Goal: Use online tool/utility: Utilize a website feature to perform a specific function

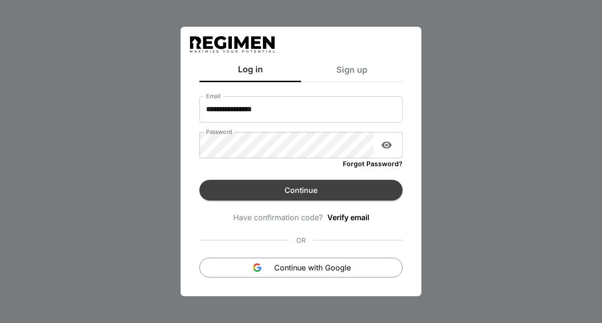
click at [258, 197] on button "Continue" at bounding box center [300, 190] width 203 height 21
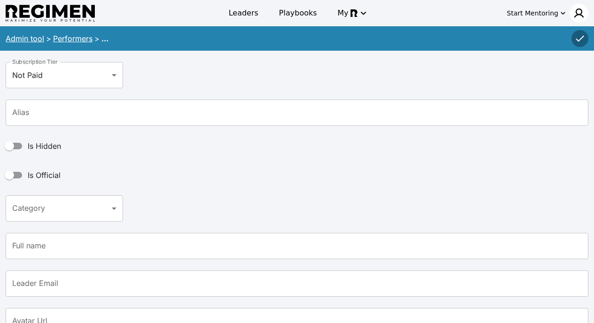
click at [580, 9] on img at bounding box center [579, 13] width 11 height 11
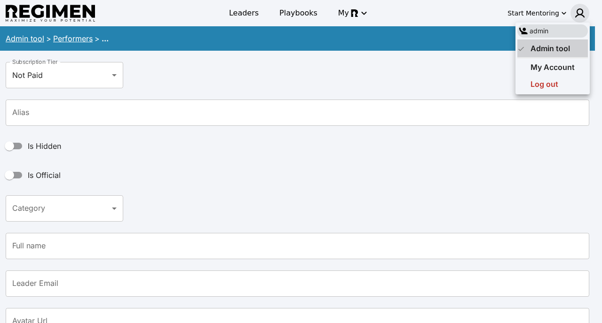
click at [534, 49] on span "Admin tool" at bounding box center [549, 48] width 39 height 9
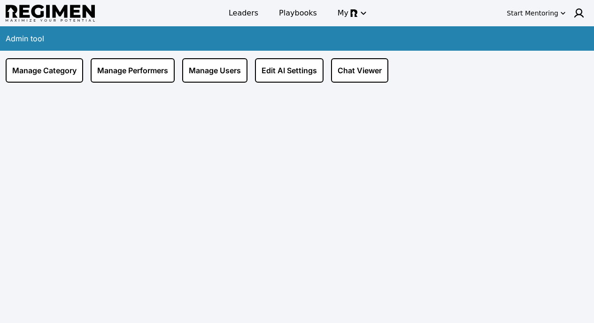
click at [141, 95] on div "Manage Category Manage Performers Manage Users Edit AI Settings Chat Viewer" at bounding box center [297, 198] width 594 height 295
click at [140, 85] on div "Manage Category Manage Performers Manage Users Edit AI Settings Chat Viewer" at bounding box center [297, 198] width 594 height 295
click at [138, 71] on link "Manage Performers" at bounding box center [133, 70] width 84 height 24
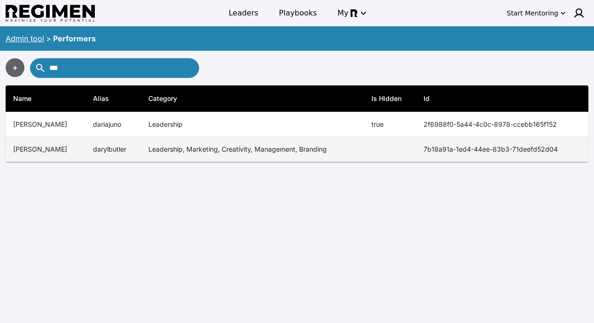
type input "***"
copy tr "7b18a91a-1ed4-44ee-83b3-71deefd52d04"
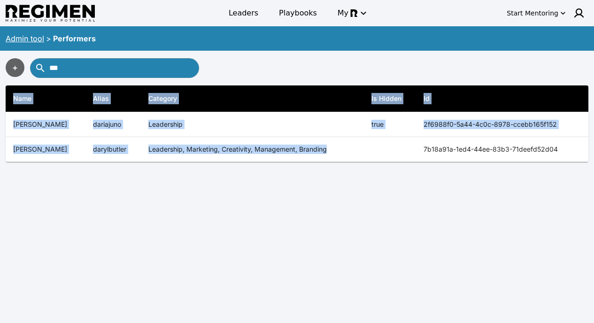
drag, startPoint x: 411, startPoint y: 156, endPoint x: 597, endPoint y: 159, distance: 186.1
click at [594, 159] on html "Leaders Playbooks My Start Mentoring Admin tool > Performers + *** Name Alias C…" at bounding box center [297, 230] width 594 height 460
click at [23, 42] on link "Admin tool" at bounding box center [25, 38] width 39 height 9
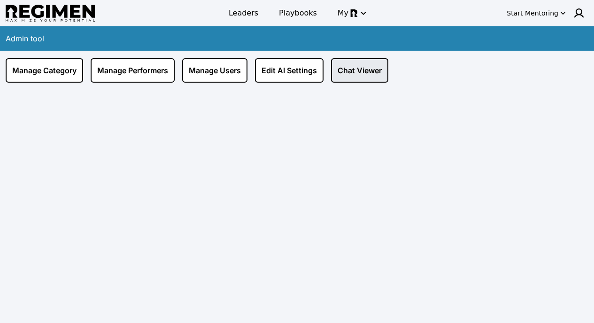
click at [362, 75] on link "Chat Viewer" at bounding box center [359, 70] width 57 height 24
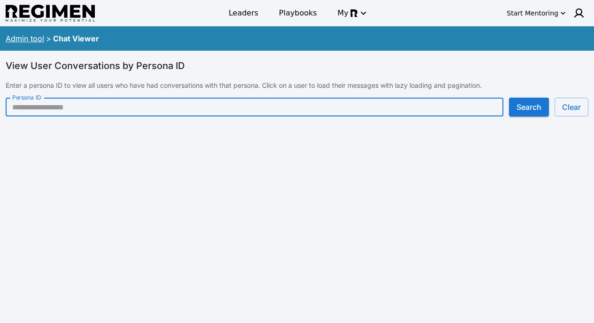
click at [294, 115] on input "Persona ID" at bounding box center [255, 107] width 498 height 19
paste input "**********"
type input "**********"
click at [518, 101] on button "Search" at bounding box center [529, 107] width 40 height 19
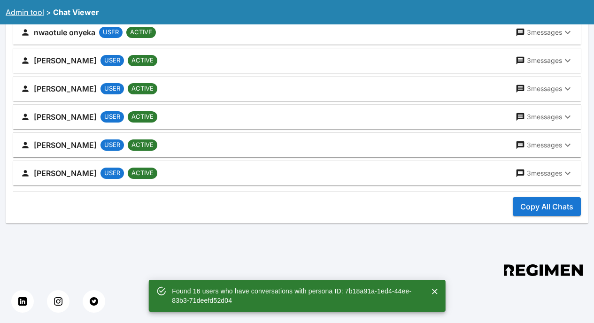
scroll to position [419, 0]
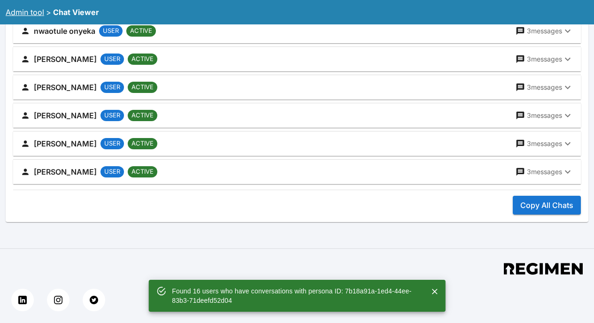
click at [435, 293] on icon "Close" at bounding box center [434, 291] width 9 height 9
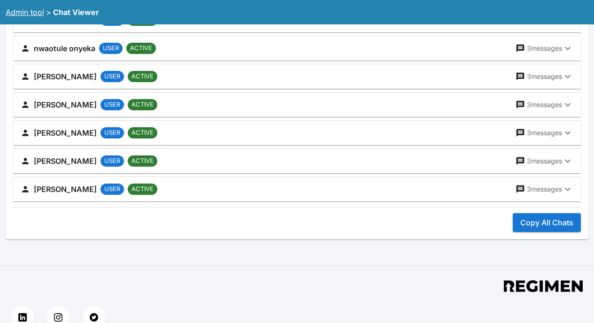
scroll to position [390, 0]
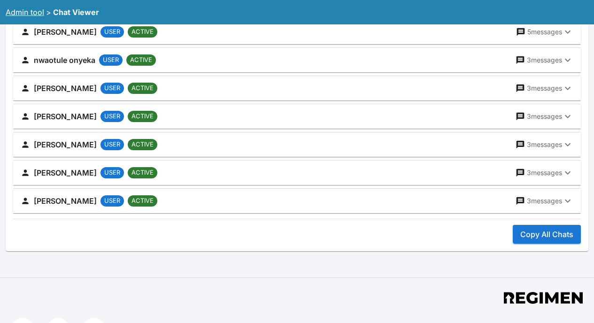
click at [526, 235] on button "Copy All Chats" at bounding box center [547, 234] width 68 height 19
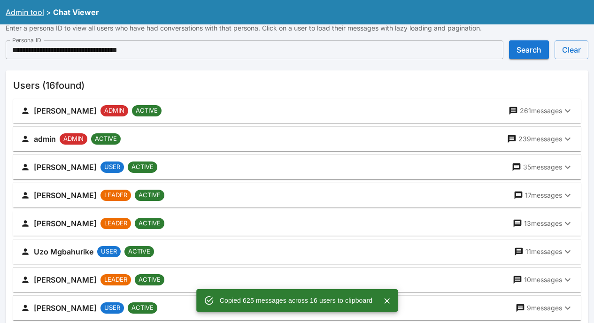
scroll to position [0, 0]
